Goal: Information Seeking & Learning: Learn about a topic

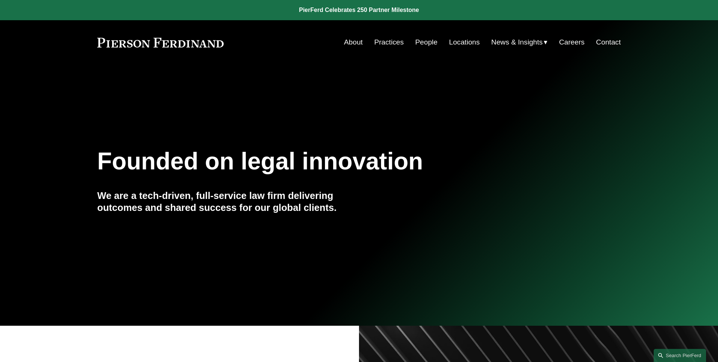
click at [419, 43] on link "People" at bounding box center [426, 42] width 22 height 14
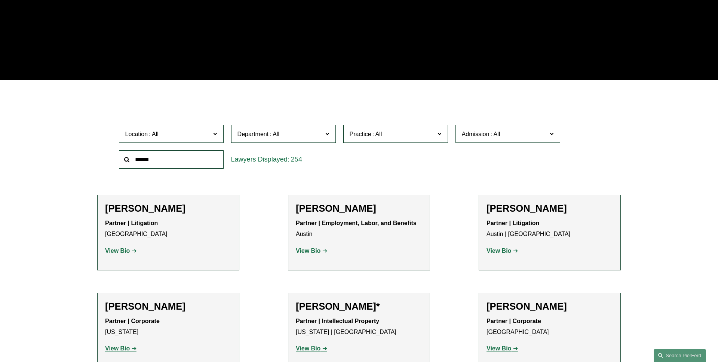
scroll to position [169, 0]
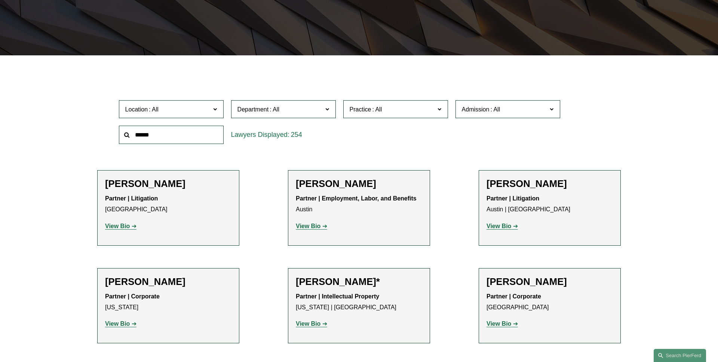
click at [123, 226] on strong "View Bio" at bounding box center [117, 226] width 25 height 6
click at [112, 226] on strong "View Bio" at bounding box center [117, 226] width 25 height 6
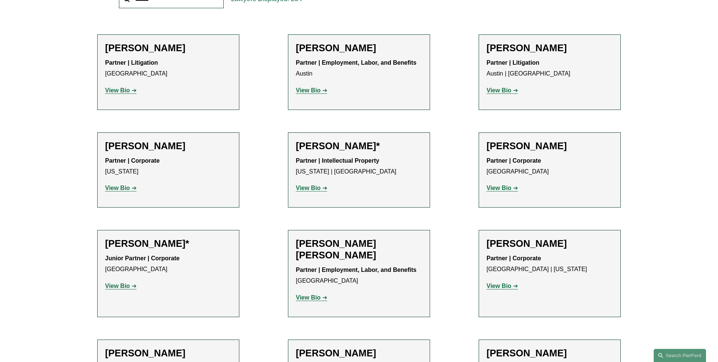
scroll to position [340, 0]
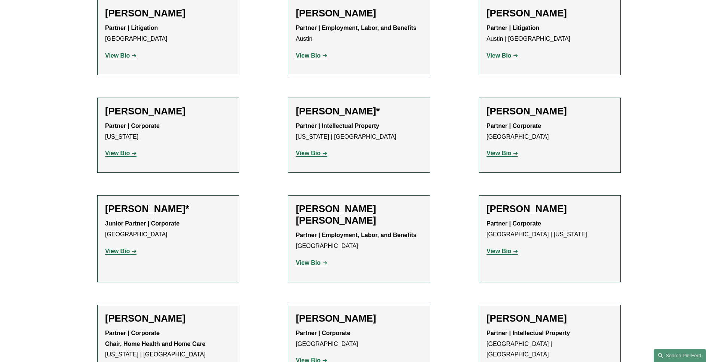
click at [325, 264] on link "View Bio" at bounding box center [311, 262] width 31 height 6
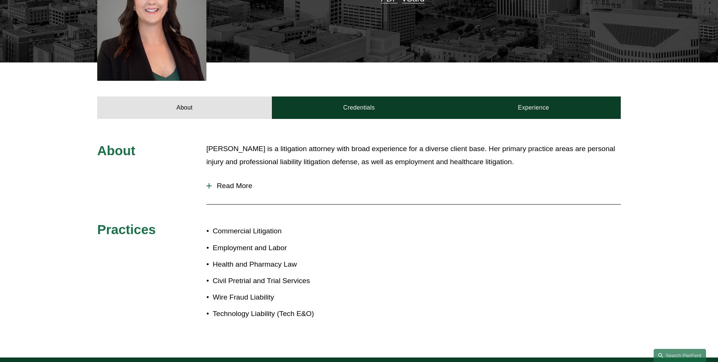
scroll to position [163, 0]
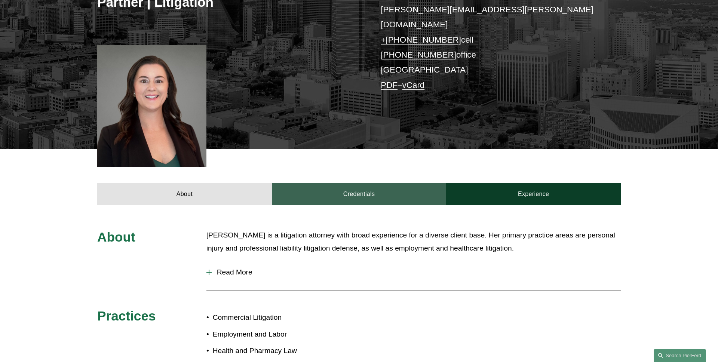
click at [325, 183] on link "Credentials" at bounding box center [359, 194] width 175 height 22
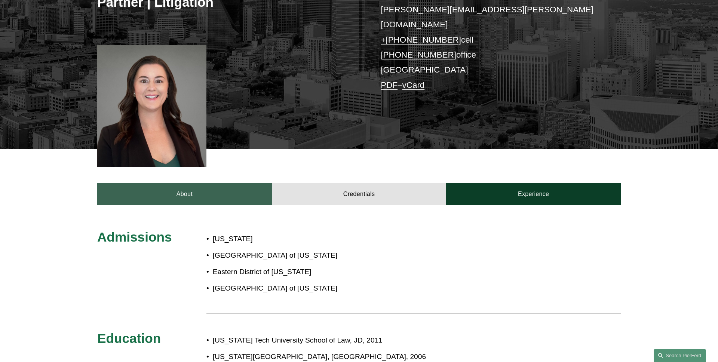
click at [240, 183] on link "About" at bounding box center [184, 194] width 175 height 22
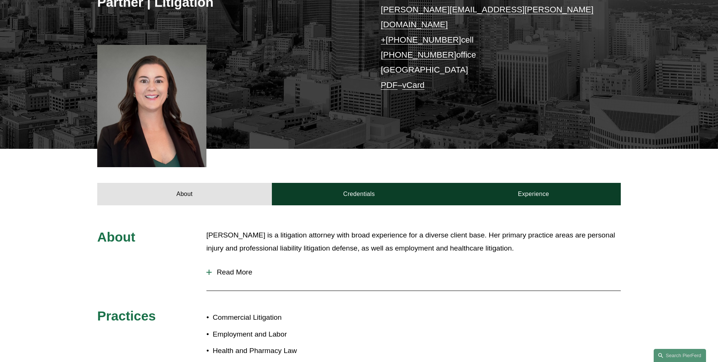
scroll to position [0, 0]
